Goal: Information Seeking & Learning: Learn about a topic

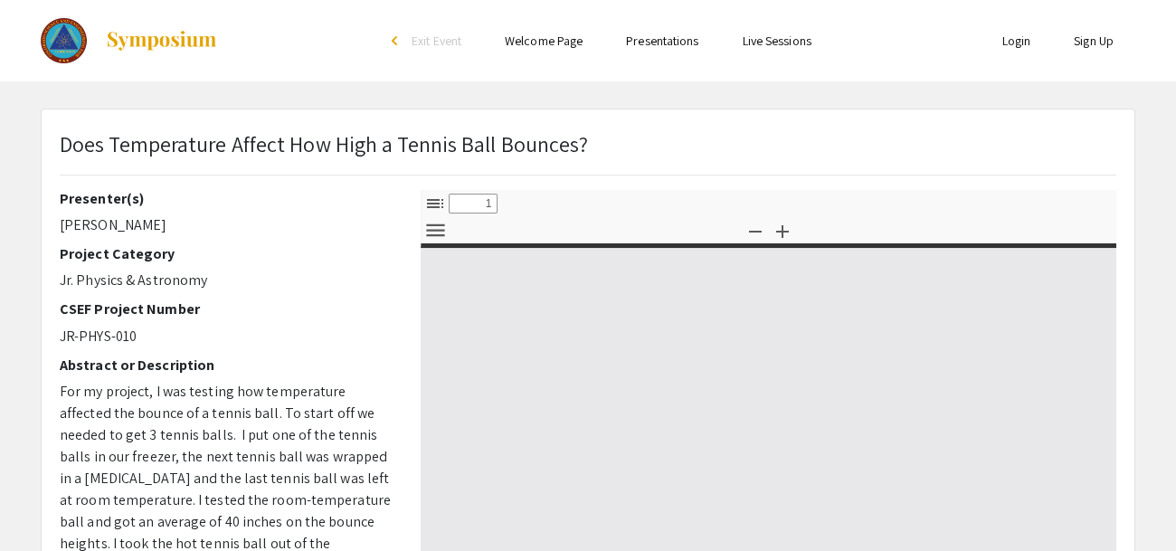
select select "custom"
type input "0"
select select "custom"
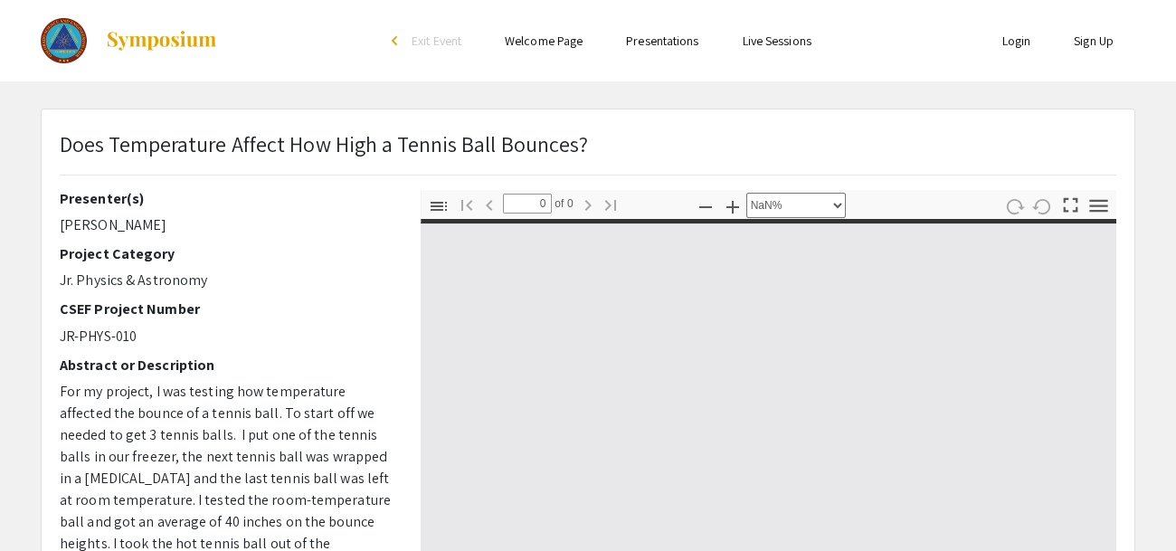
type input "1"
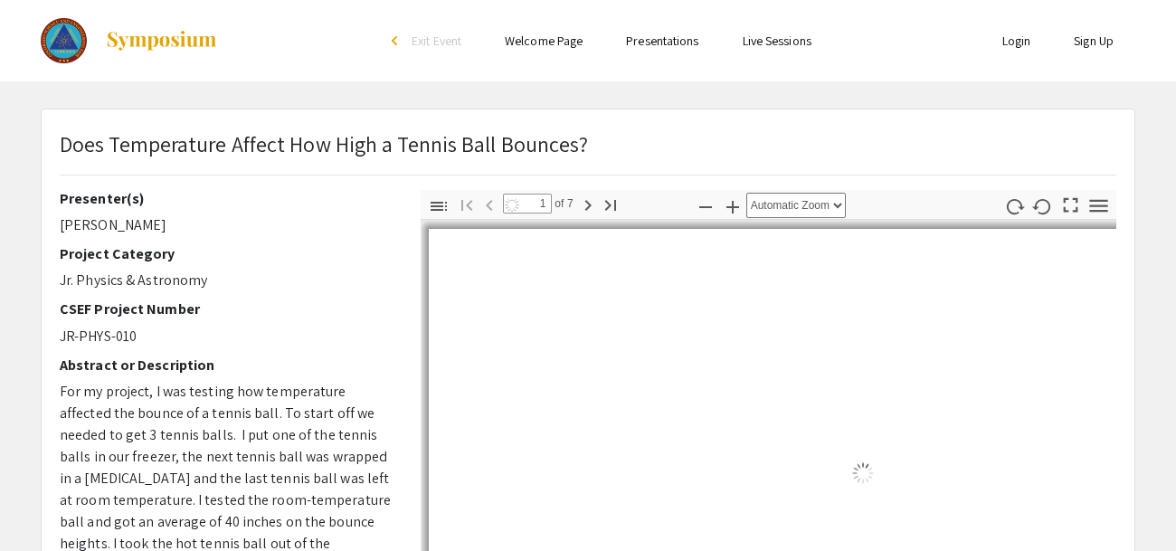
select select "auto"
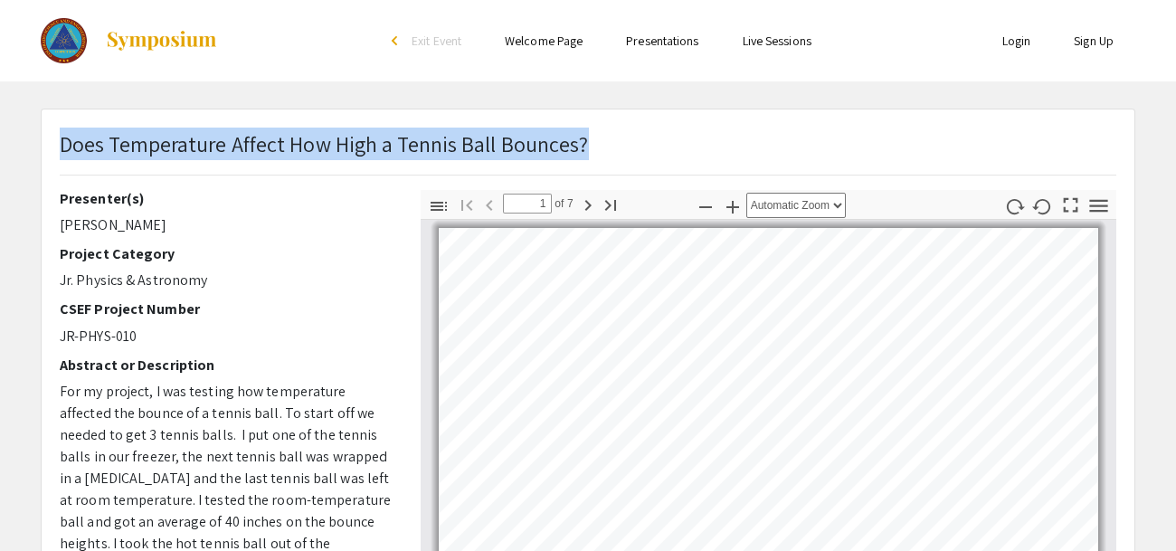
drag, startPoint x: 52, startPoint y: 139, endPoint x: 66, endPoint y: 141, distance: 14.6
click at [66, 141] on div "Does Temperature Affect How High a Tennis Ball Bounces?" at bounding box center [588, 159] width 1084 height 62
click at [66, 141] on p "Does Temperature Affect How High a Tennis Ball Bounces?" at bounding box center [324, 144] width 529 height 33
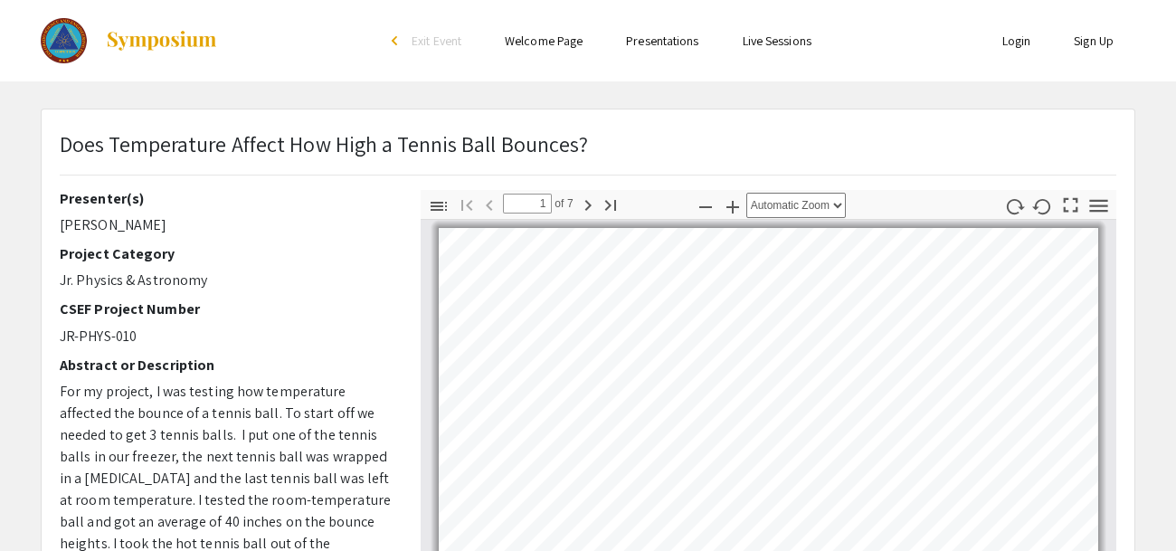
click at [66, 141] on p "Does Temperature Affect How High a Tennis Ball Bounces?" at bounding box center [324, 144] width 529 height 33
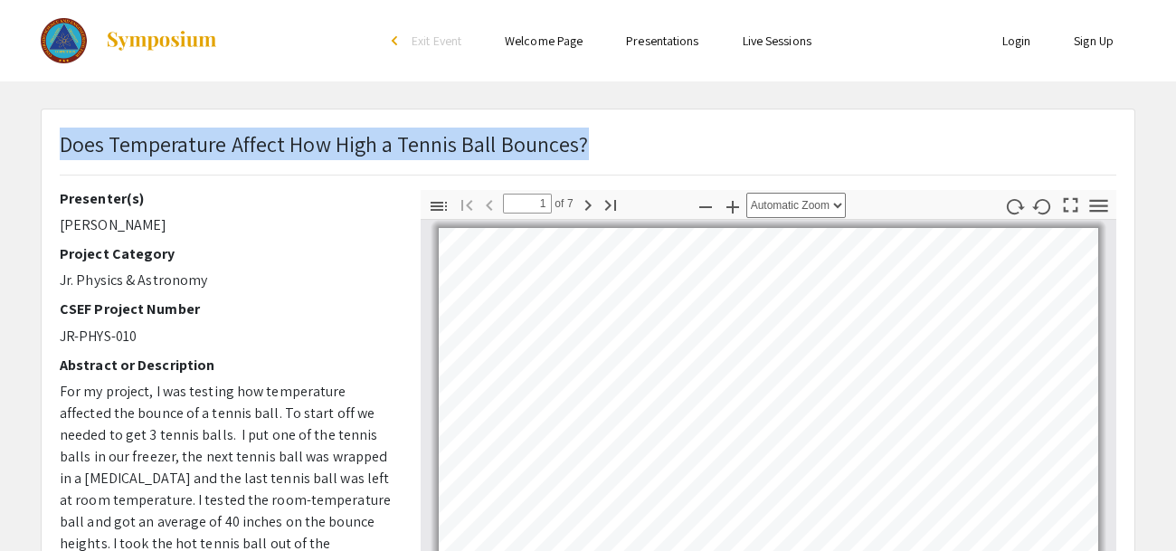
click at [66, 141] on p "Does Temperature Affect How High a Tennis Ball Bounces?" at bounding box center [324, 144] width 529 height 33
copy p "Does Temperature Affect How High a Tennis Ball Bounces?"
